Goal: Task Accomplishment & Management: Manage account settings

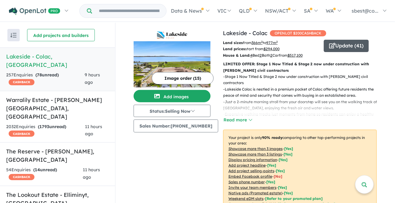
click at [354, 48] on button "Update ( 41 )" at bounding box center [346, 46] width 45 height 12
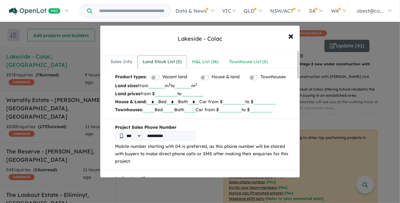
click at [180, 63] on div "Land Stock List ( 5 )" at bounding box center [162, 61] width 39 height 7
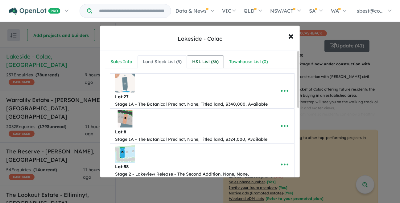
click at [203, 66] on link "H&L List ( 36 )" at bounding box center [205, 61] width 37 height 13
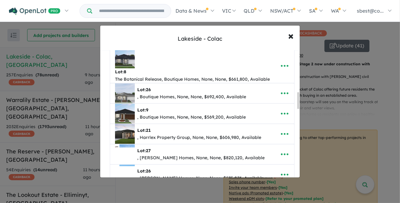
scroll to position [313, 0]
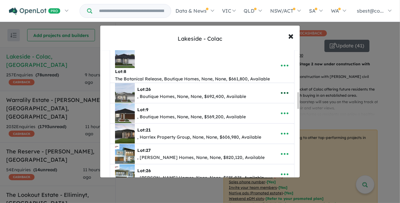
click at [285, 93] on icon "button" at bounding box center [284, 92] width 9 height 9
click at [271, 119] on link "Remove" at bounding box center [271, 123] width 46 height 14
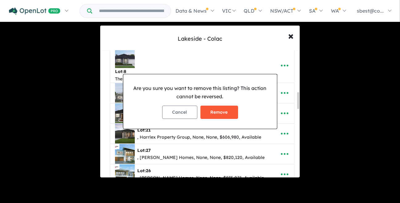
click at [223, 108] on button "Remove" at bounding box center [219, 112] width 38 height 13
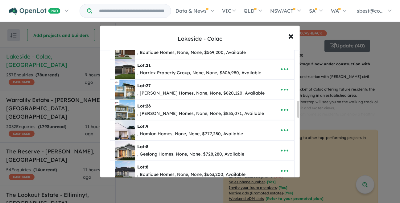
scroll to position [379, 0]
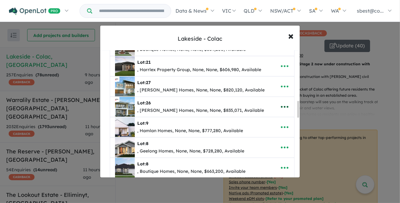
click at [284, 106] on icon "button" at bounding box center [284, 106] width 9 height 9
click at [270, 133] on link "Remove" at bounding box center [271, 136] width 46 height 14
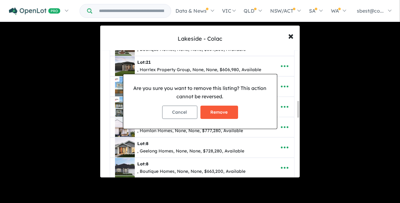
click at [221, 114] on button "Remove" at bounding box center [219, 112] width 38 height 13
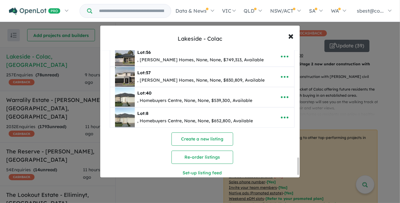
scroll to position [809, 0]
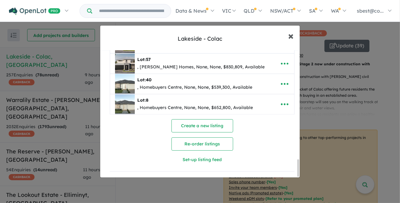
click at [288, 38] on button "× Close" at bounding box center [291, 35] width 18 height 17
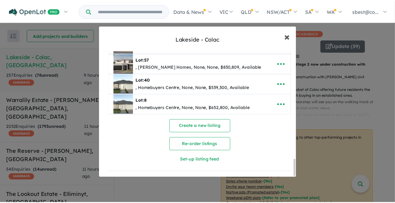
scroll to position [0, 0]
